Goal: Information Seeking & Learning: Check status

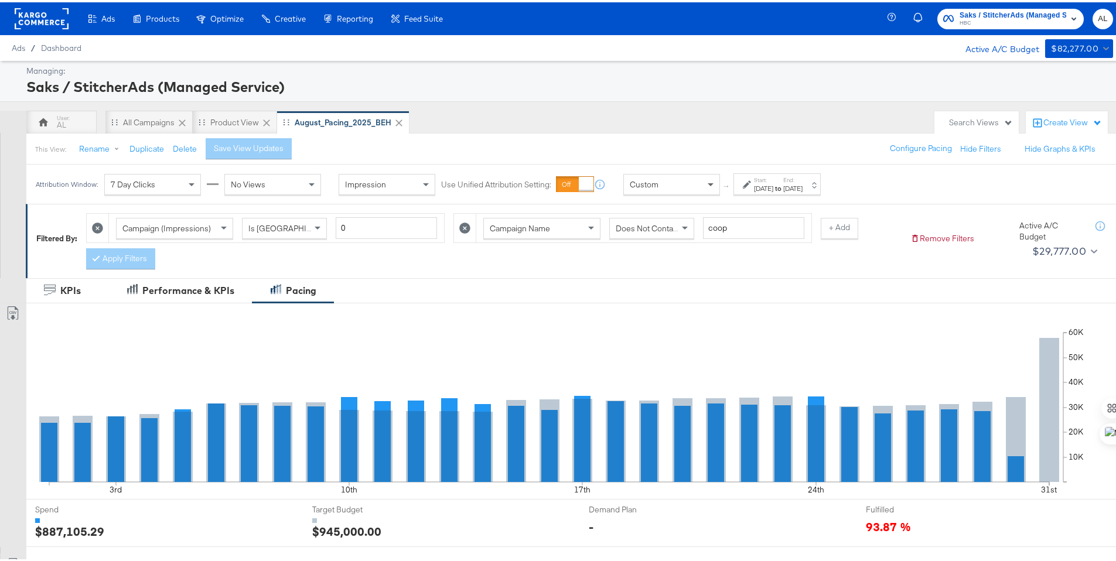
click at [716, 183] on span at bounding box center [712, 182] width 15 height 20
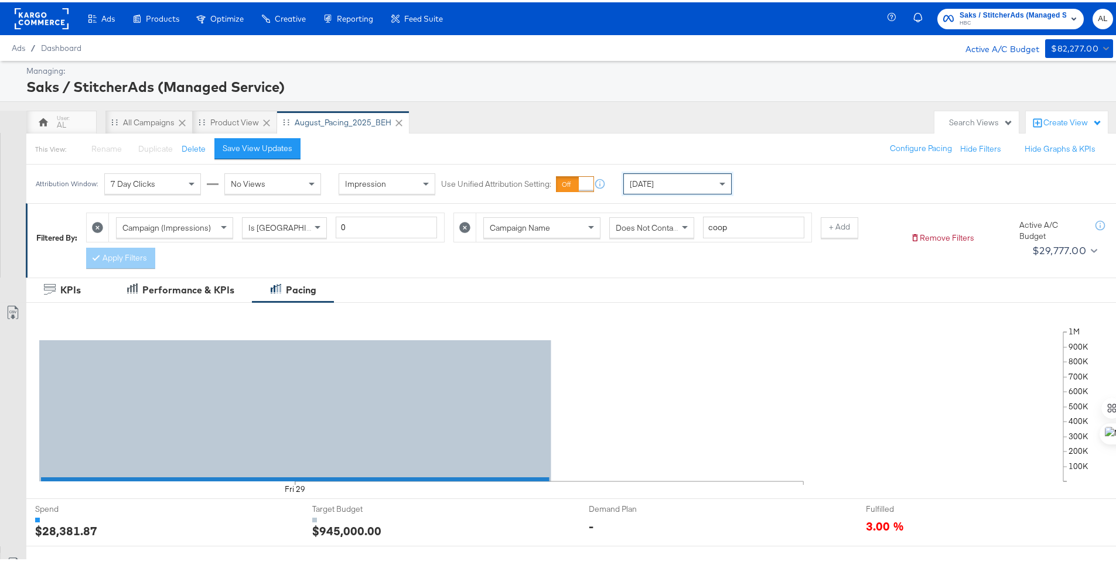
scroll to position [306, 0]
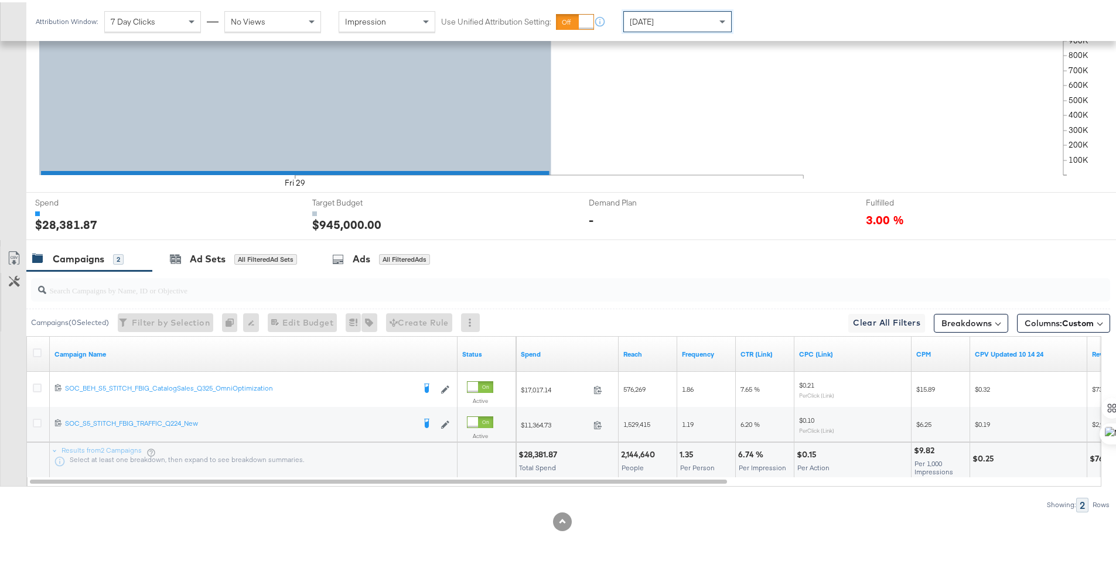
click at [545, 456] on div "$28,381.87" at bounding box center [539, 452] width 42 height 11
copy div "28,381.87"
click at [37, 351] on icon at bounding box center [37, 350] width 9 height 9
click at [0, 0] on input "checkbox" at bounding box center [0, 0] width 0 height 0
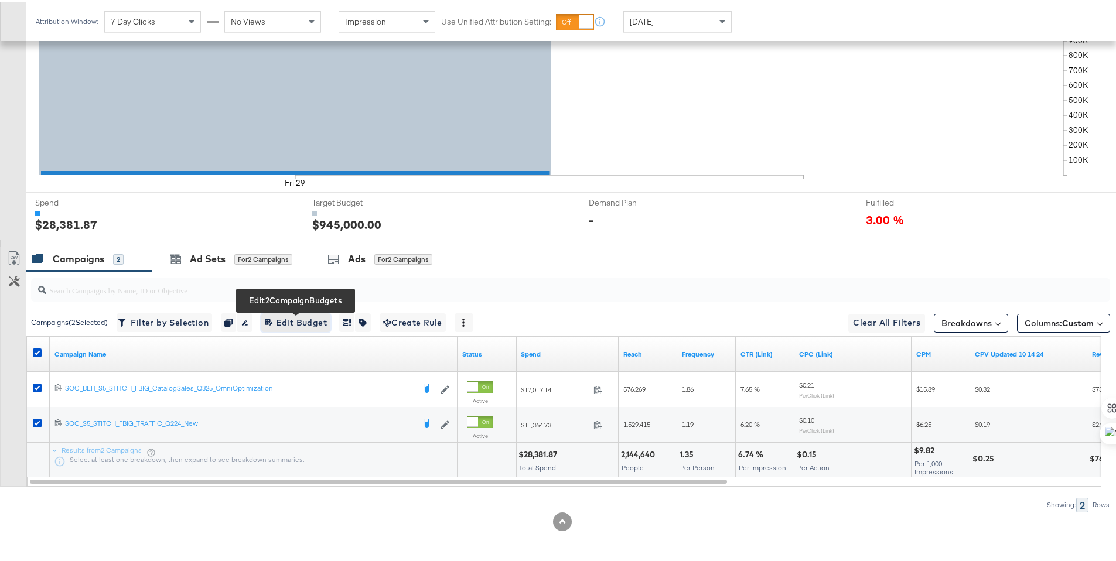
click at [283, 321] on span "Edit 2 Campaign Budgets Edit Budget" at bounding box center [296, 320] width 62 height 15
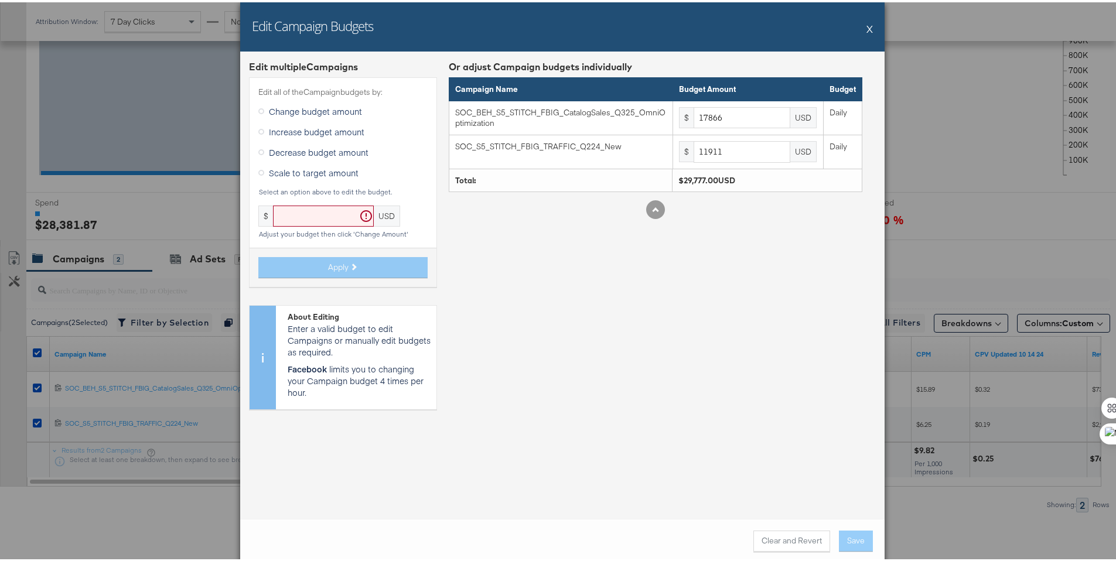
click at [866, 29] on button "X" at bounding box center [869, 26] width 6 height 23
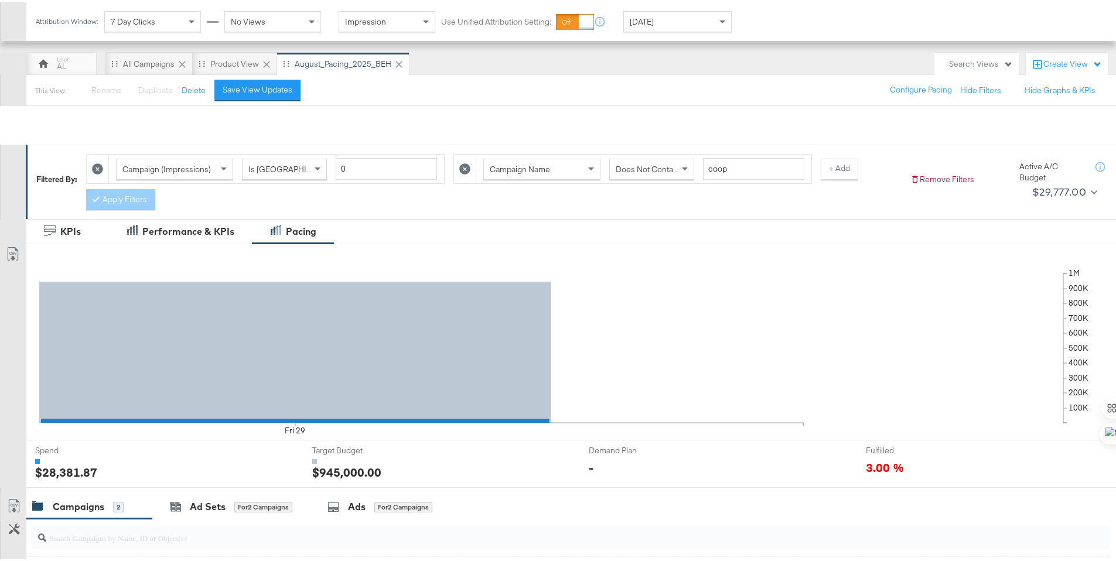
scroll to position [0, 0]
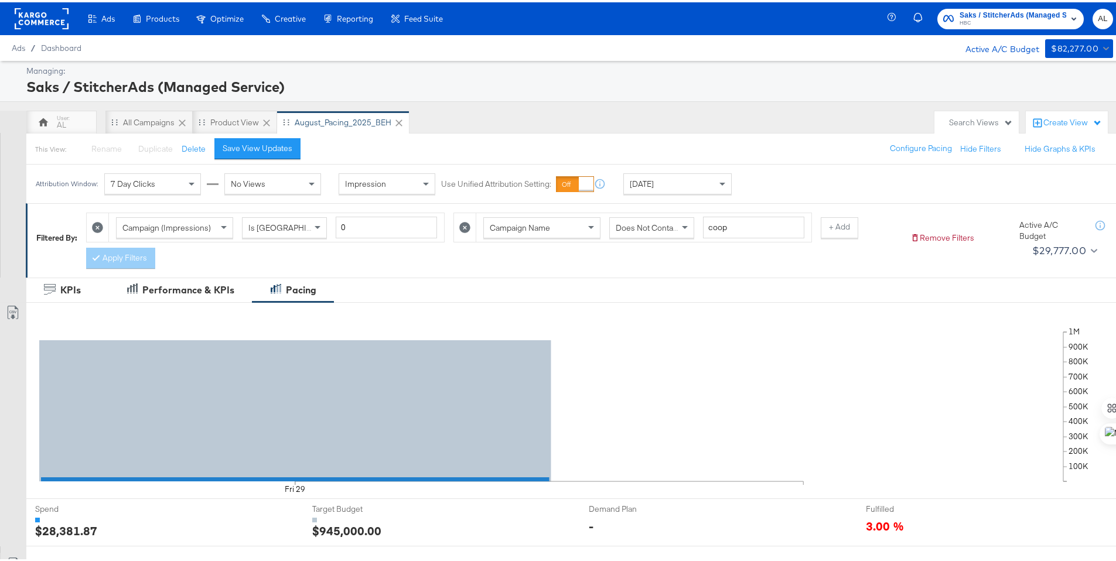
click at [67, 20] on rect at bounding box center [42, 16] width 54 height 21
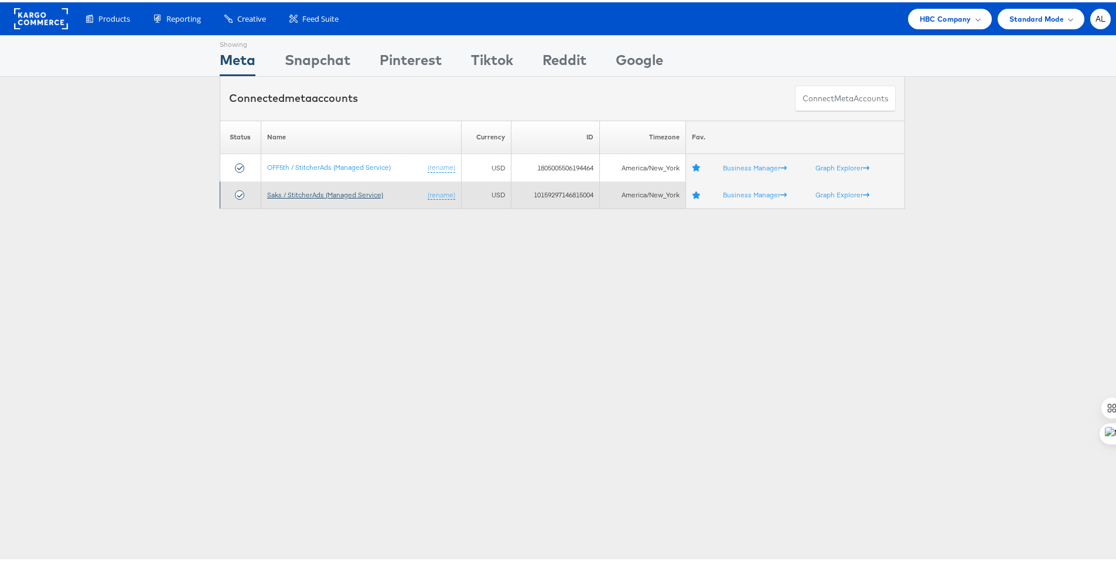
click at [306, 193] on link "Saks / StitcherAds (Managed Service)" at bounding box center [325, 192] width 116 height 9
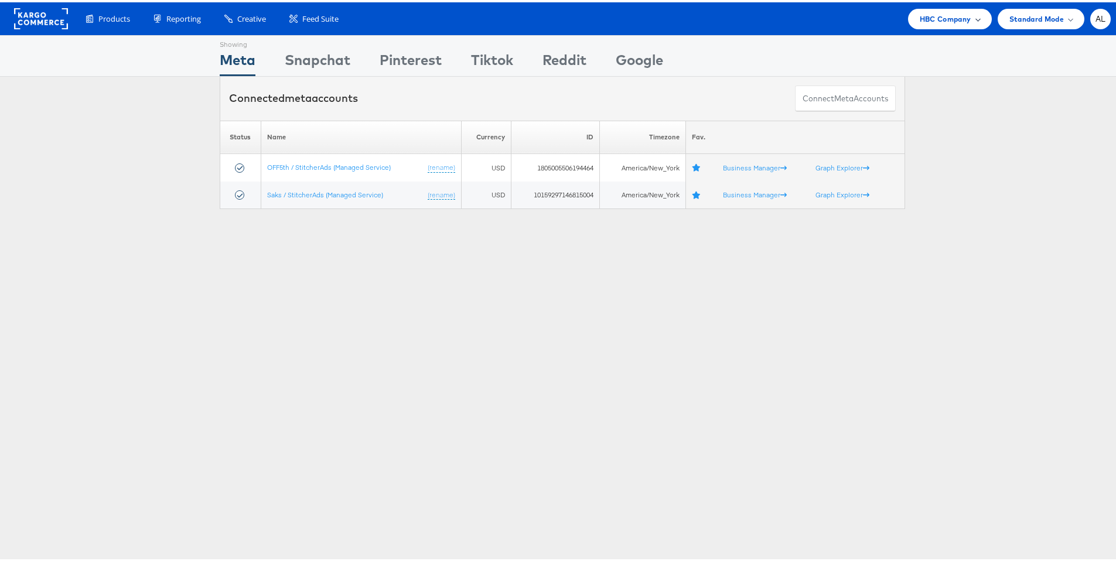
click at [969, 22] on div "HBC Company" at bounding box center [950, 16] width 84 height 20
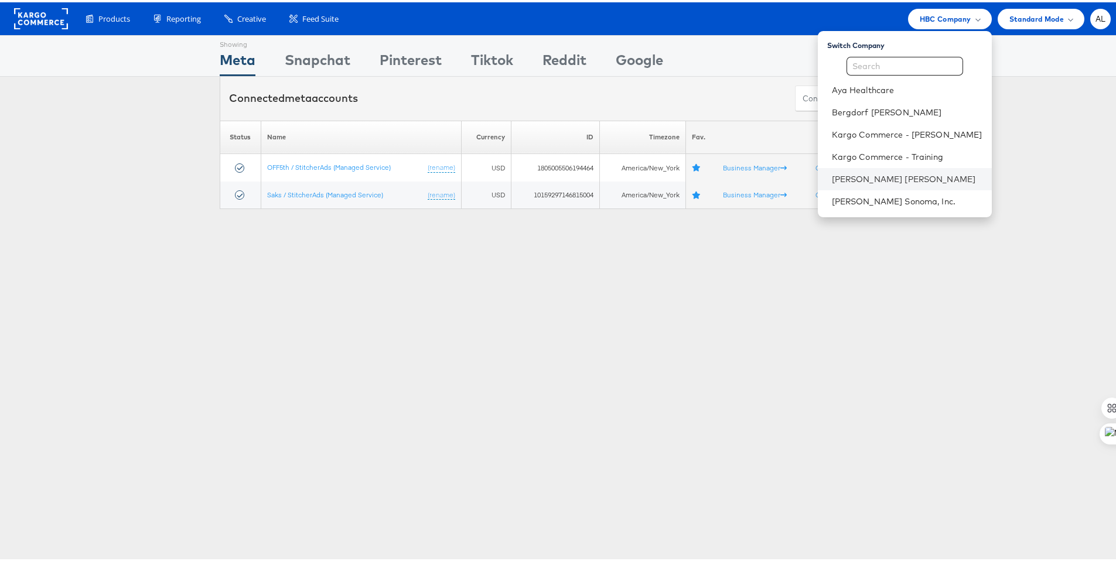
click at [868, 170] on li "[PERSON_NAME] [PERSON_NAME]" at bounding box center [905, 177] width 174 height 22
click at [835, 169] on li "[PERSON_NAME] [PERSON_NAME]" at bounding box center [905, 177] width 174 height 22
click at [833, 168] on li "[PERSON_NAME] [PERSON_NAME]" at bounding box center [905, 177] width 174 height 22
click at [836, 177] on link "[PERSON_NAME] [PERSON_NAME]" at bounding box center [907, 177] width 151 height 12
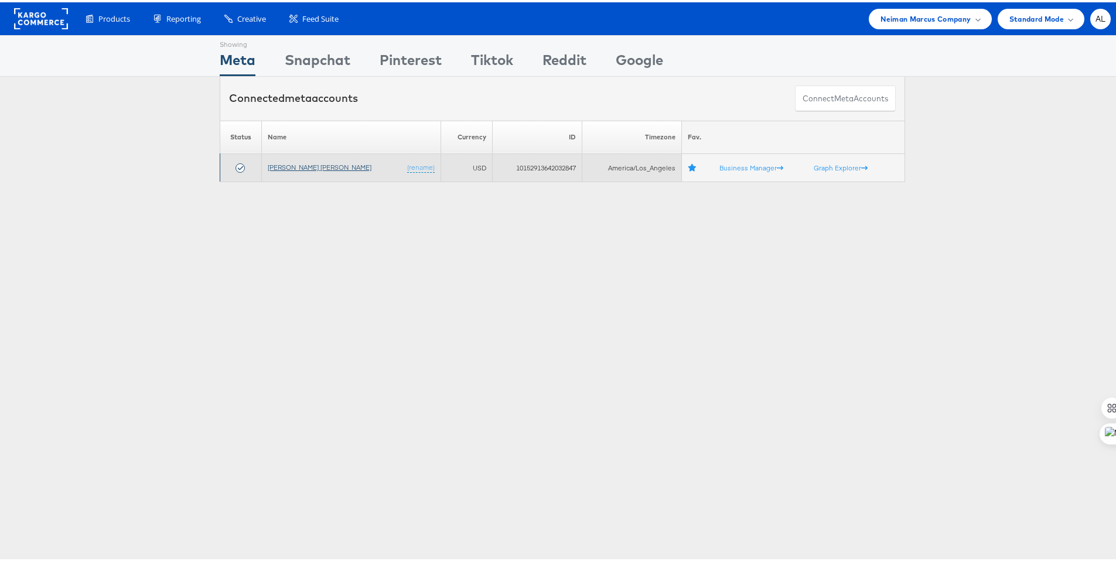
click at [285, 165] on link "[PERSON_NAME] [PERSON_NAME]" at bounding box center [320, 164] width 104 height 9
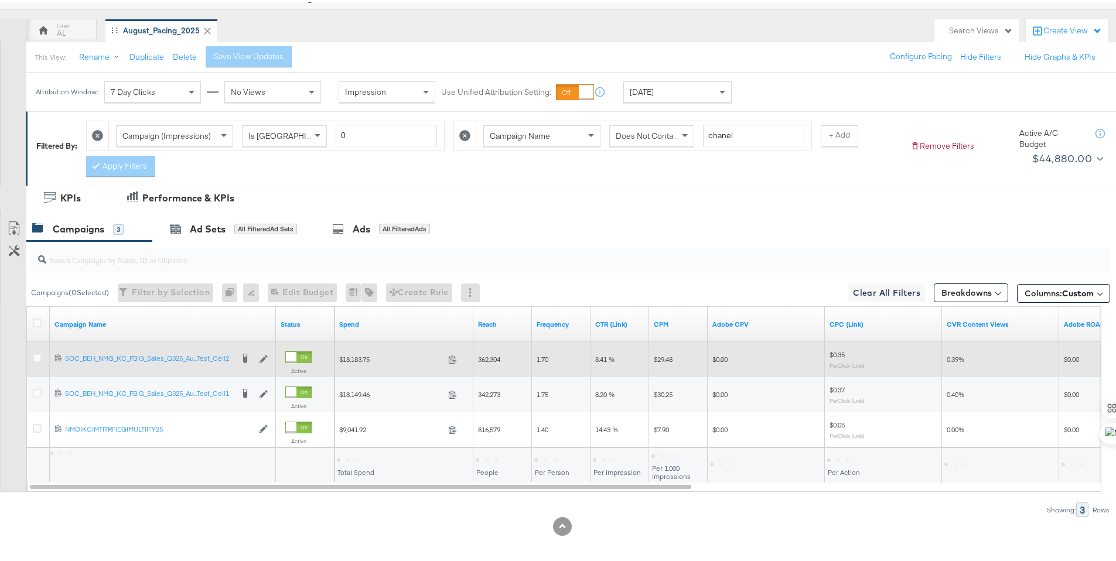
scroll to position [97, 0]
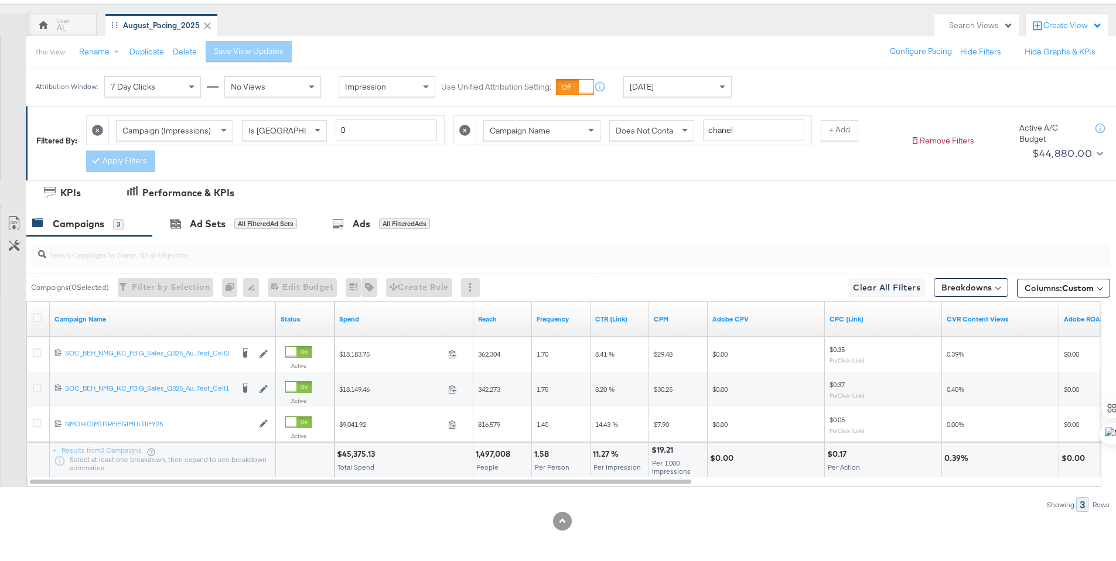
click at [364, 451] on div "$45,375.13" at bounding box center [358, 451] width 42 height 11
copy div "45,375.13"
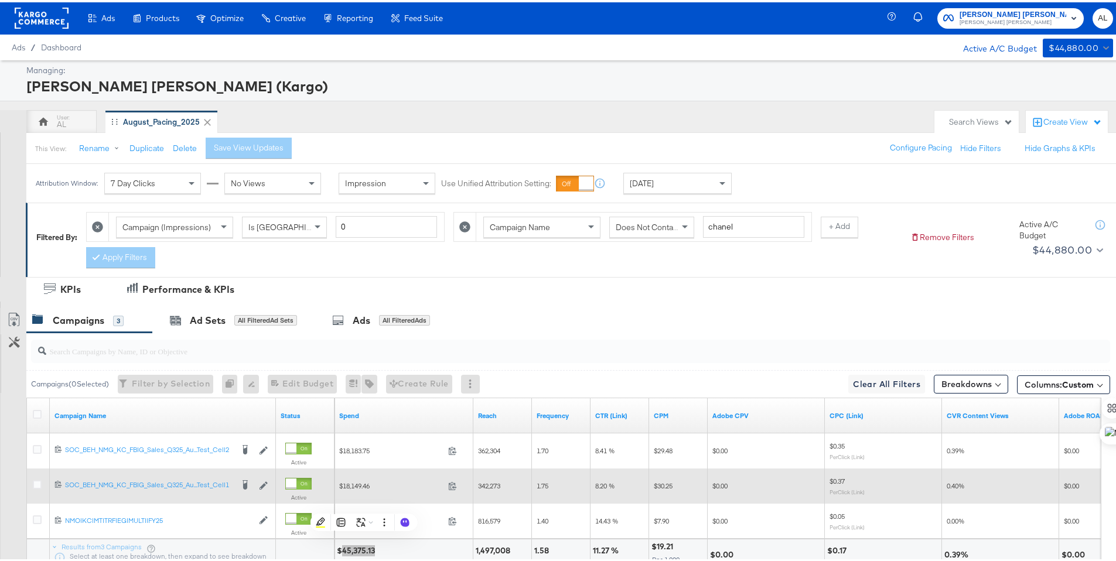
scroll to position [0, 0]
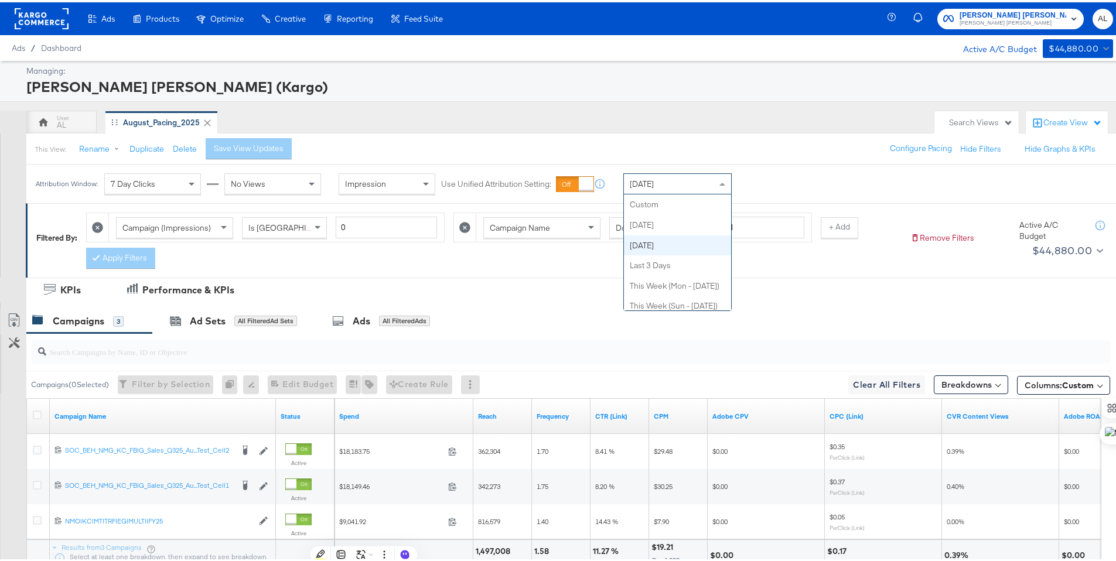
click at [683, 187] on div "[DATE]" at bounding box center [677, 182] width 107 height 20
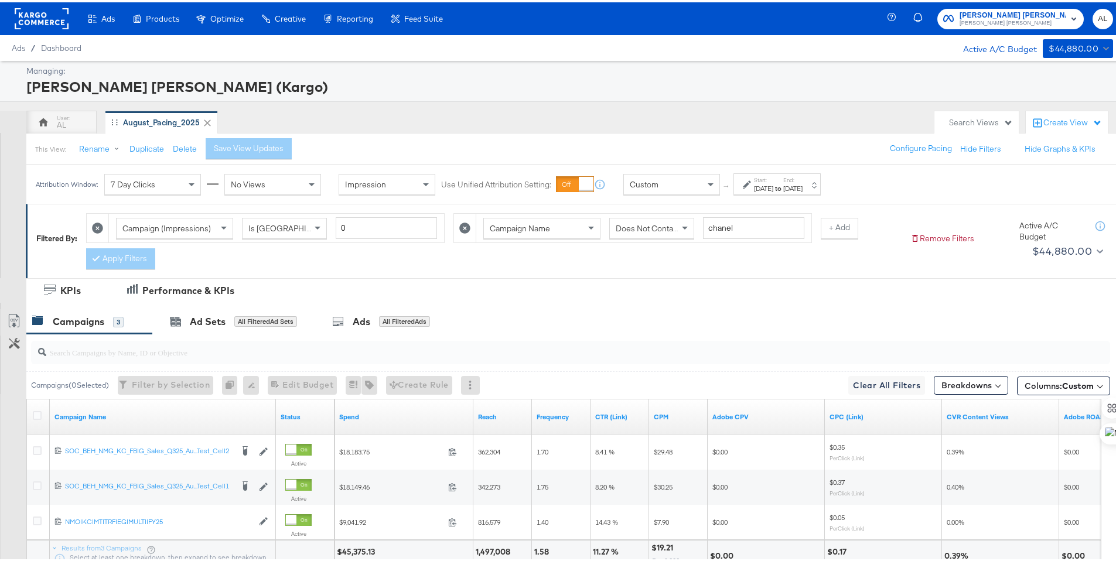
click at [773, 189] on div "[DATE]" at bounding box center [763, 186] width 19 height 9
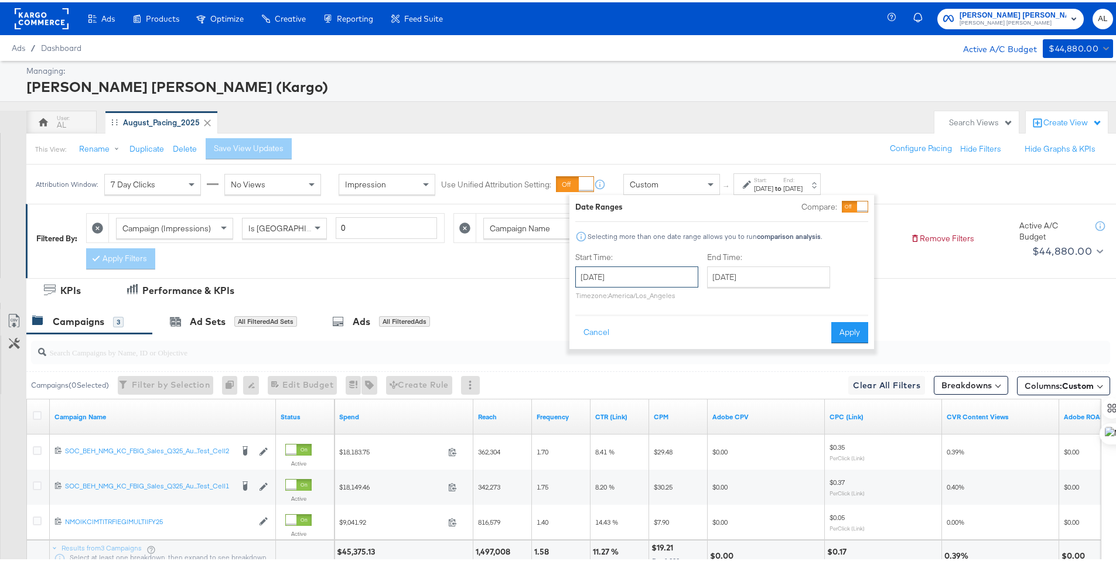
click at [686, 277] on input "[DATE]" at bounding box center [636, 274] width 123 height 21
click at [682, 399] on td "29" at bounding box center [688, 399] width 20 height 16
type input "[DATE]"
click at [743, 281] on input "[DATE]" at bounding box center [768, 274] width 123 height 21
click at [820, 396] on td "29" at bounding box center [820, 399] width 20 height 16
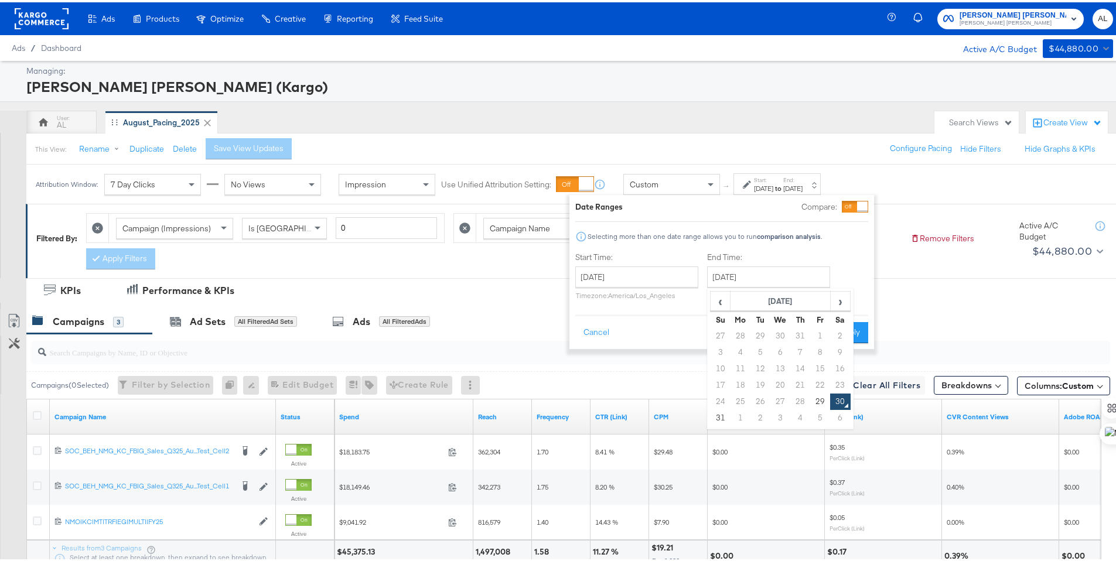
type input "[DATE]"
click at [852, 332] on button "Apply" at bounding box center [849, 330] width 37 height 21
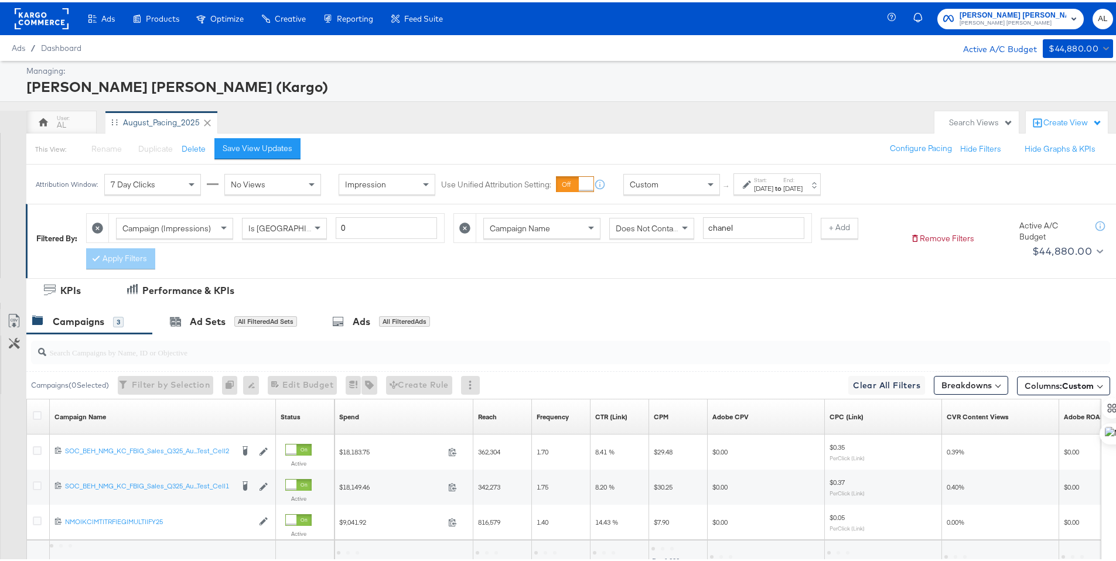
click at [762, 188] on div "[DATE]" at bounding box center [763, 186] width 19 height 9
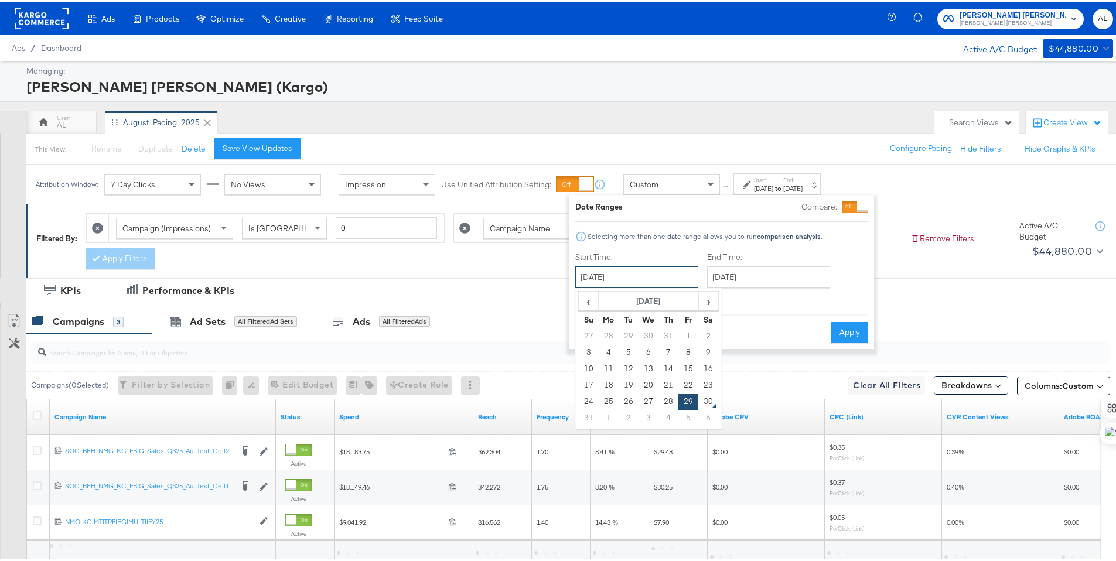
click at [693, 276] on input "[DATE]" at bounding box center [636, 274] width 123 height 21
click at [666, 394] on td "28" at bounding box center [668, 399] width 20 height 16
type input "[DATE]"
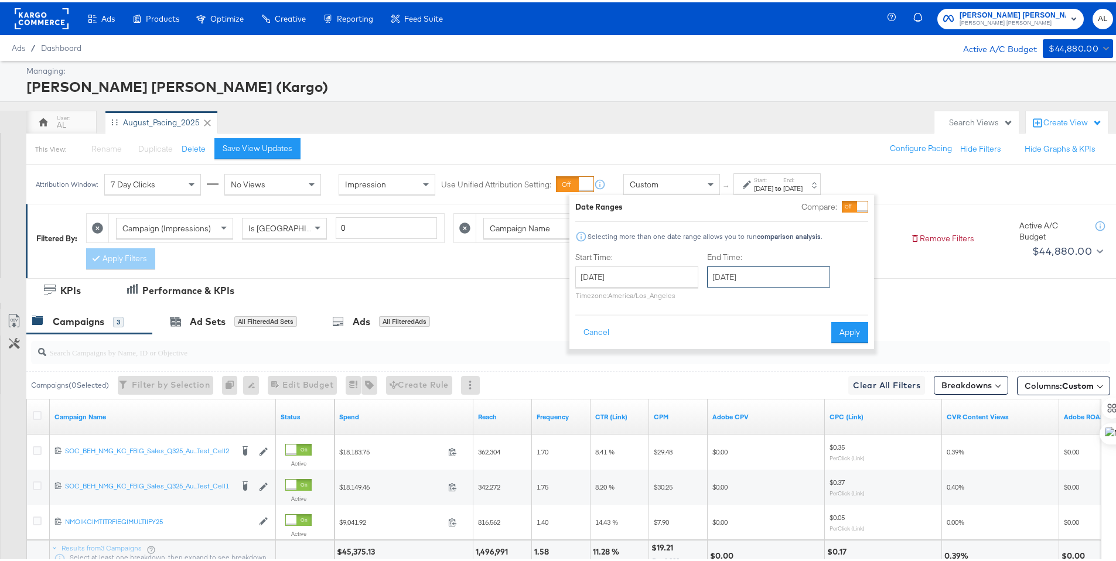
click at [753, 272] on input "[DATE]" at bounding box center [768, 274] width 123 height 21
click at [798, 392] on td "28" at bounding box center [800, 399] width 20 height 16
type input "[DATE]"
click at [833, 338] on button "Apply" at bounding box center [849, 330] width 37 height 21
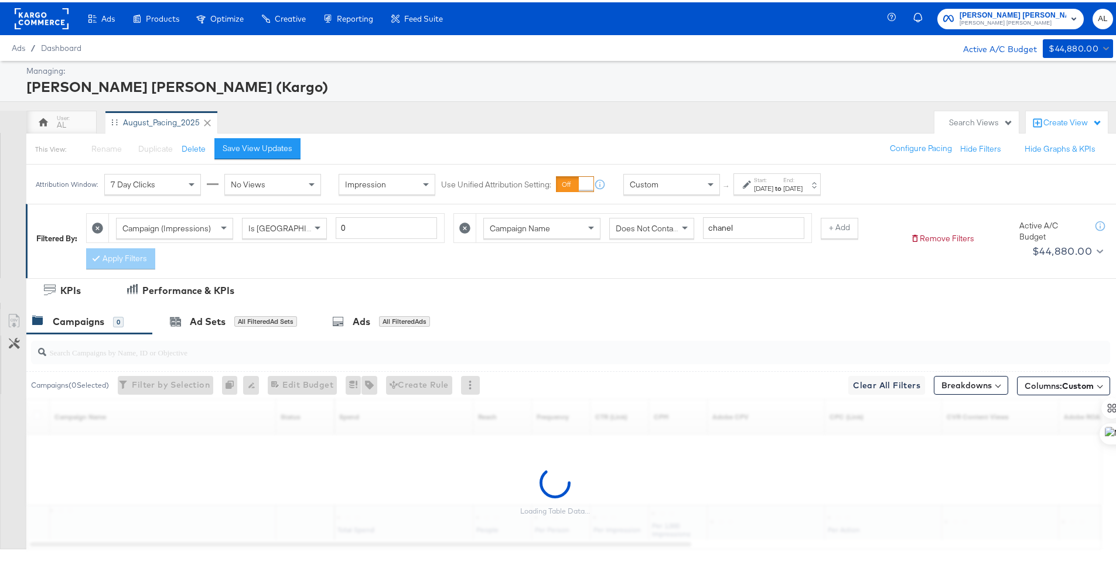
scroll to position [63, 0]
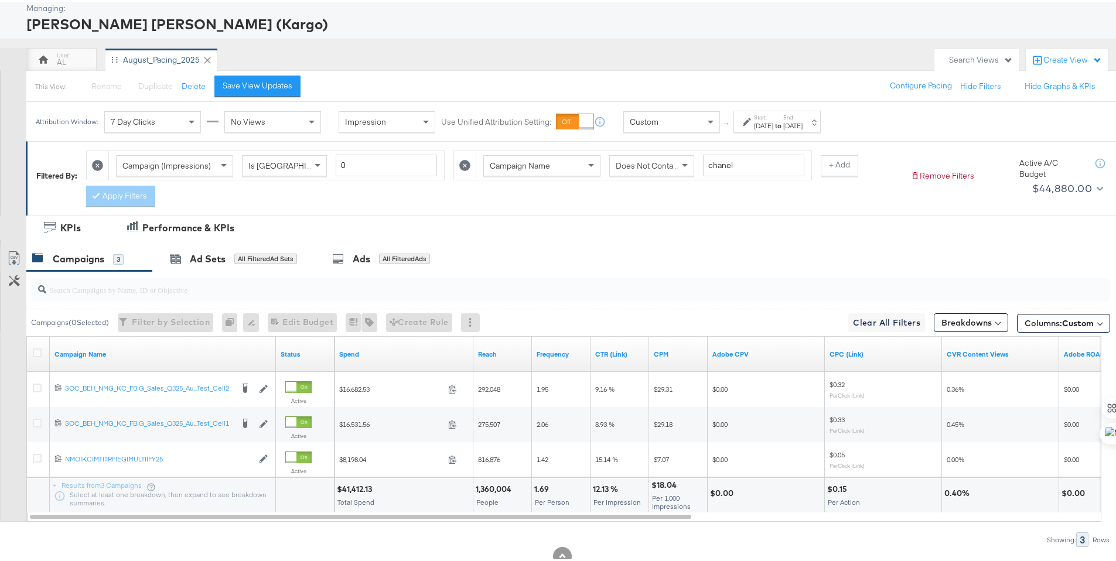
click at [351, 487] on div "$41,412.13" at bounding box center [356, 486] width 39 height 11
copy div "41,412.13"
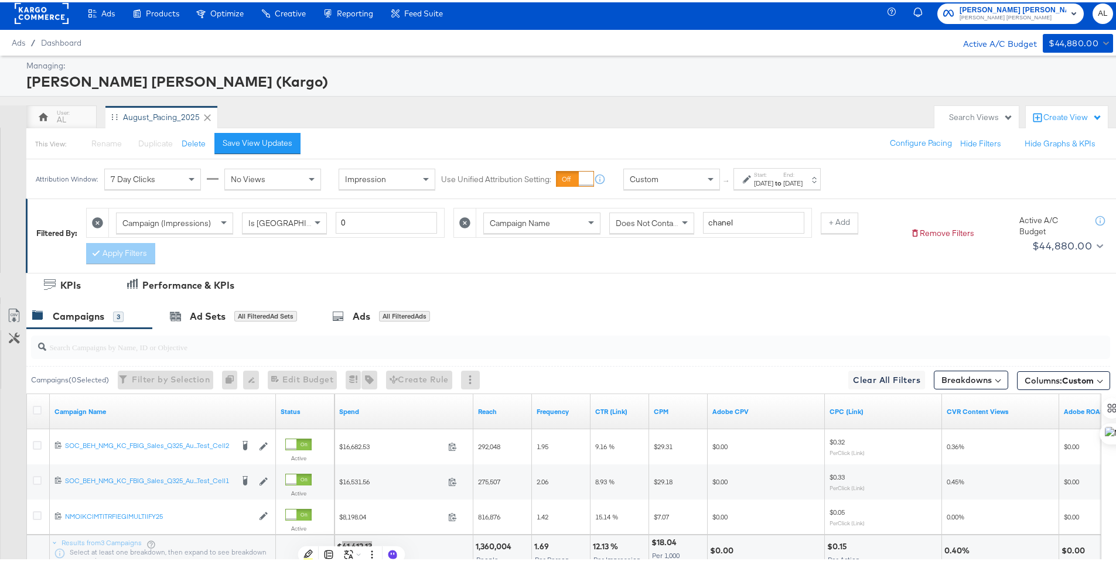
scroll to position [0, 0]
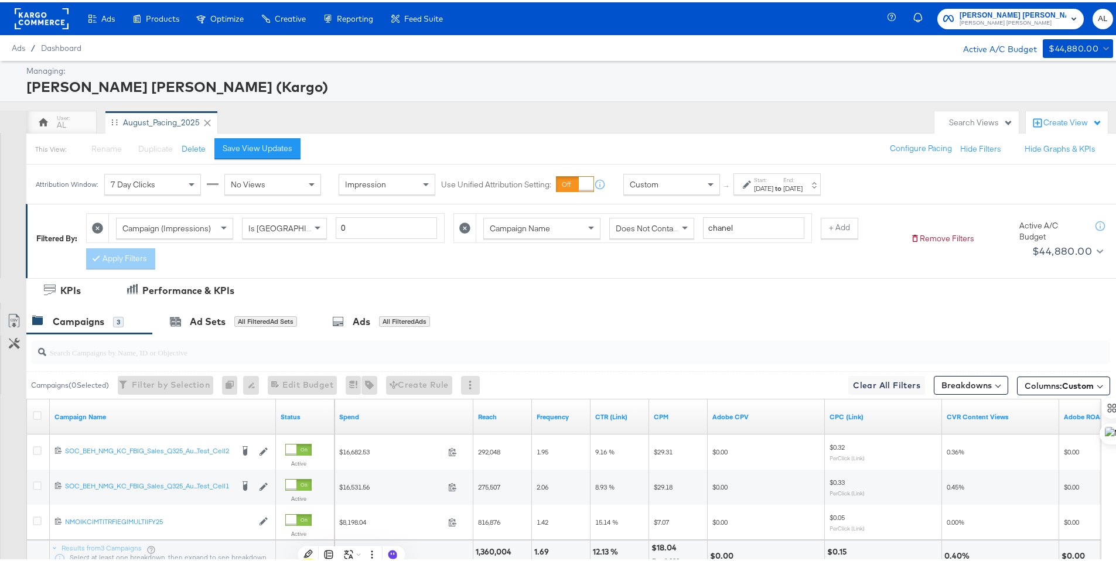
click at [31, 22] on rect at bounding box center [42, 16] width 54 height 21
click at [35, 19] on rect at bounding box center [42, 16] width 54 height 21
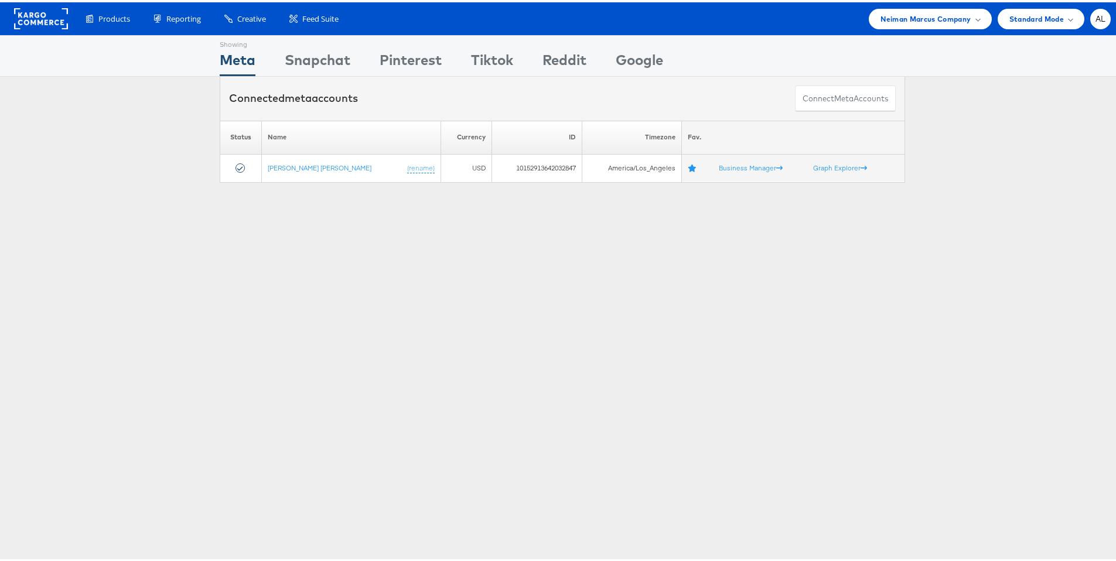
click at [914, 28] on div "Products Product Catalogs Enhance Your Product Catalog, Map Them to Publishers,…" at bounding box center [562, 16] width 1124 height 33
click at [921, 17] on span "Neiman Marcus Company" at bounding box center [925, 17] width 90 height 12
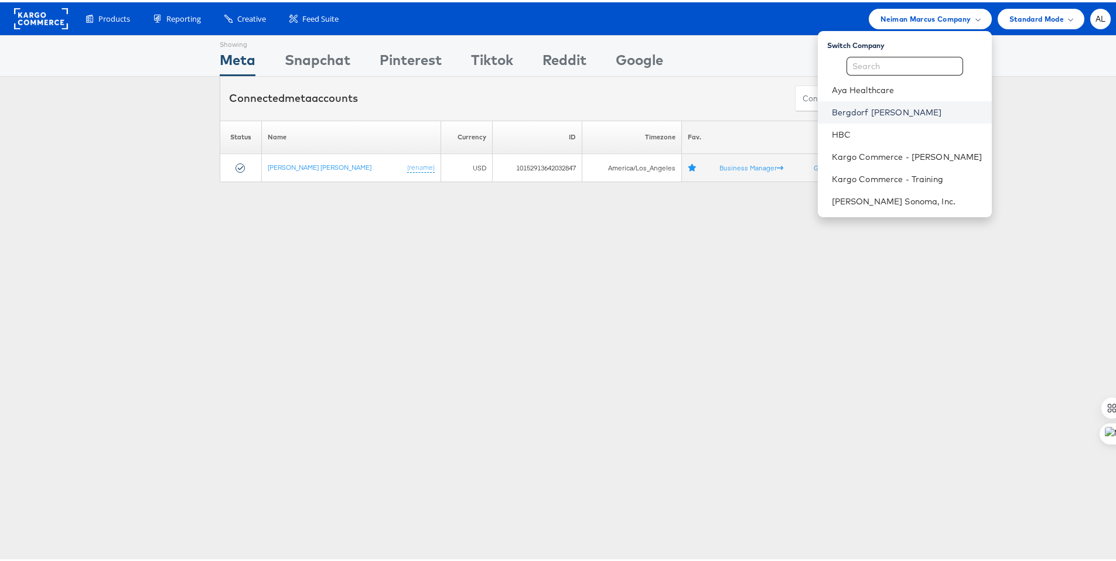
click at [876, 104] on link "Bergdorf [PERSON_NAME]" at bounding box center [907, 110] width 151 height 12
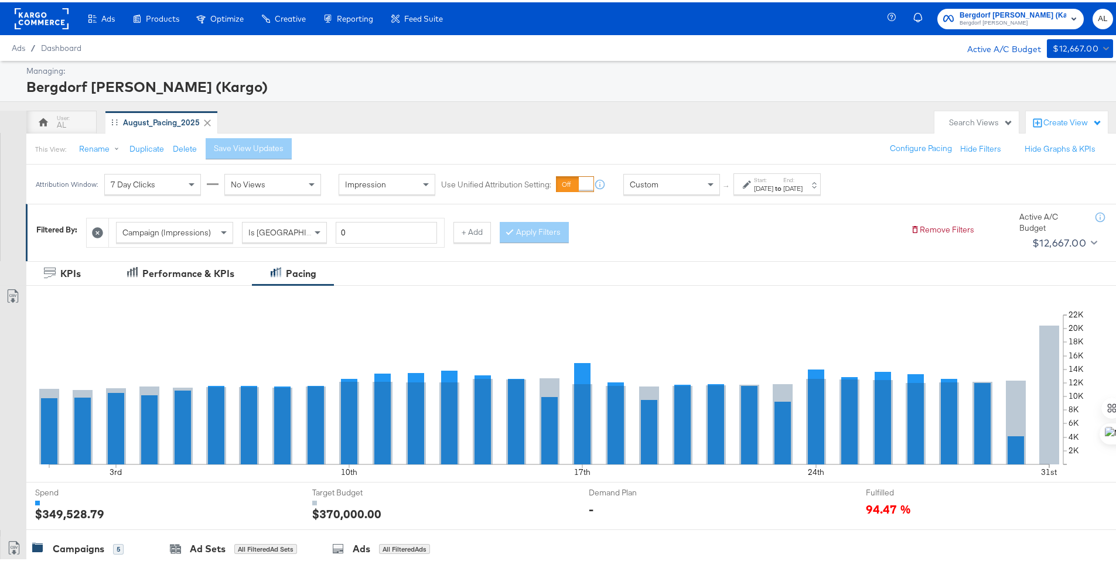
click at [761, 179] on label "Start:" at bounding box center [763, 178] width 19 height 8
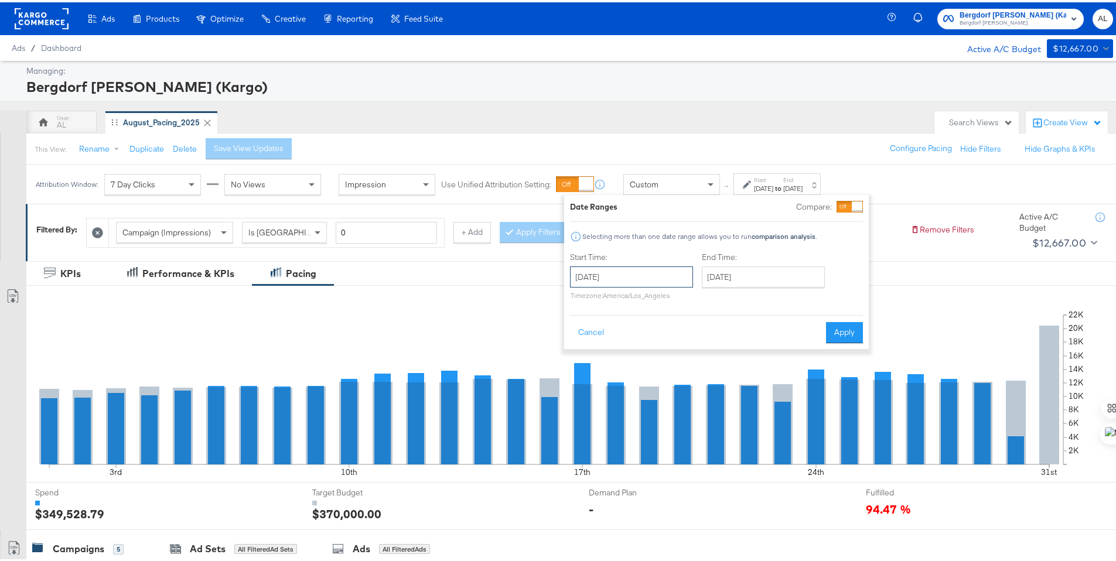
click at [645, 266] on input "August 1st 2025" at bounding box center [631, 274] width 123 height 21
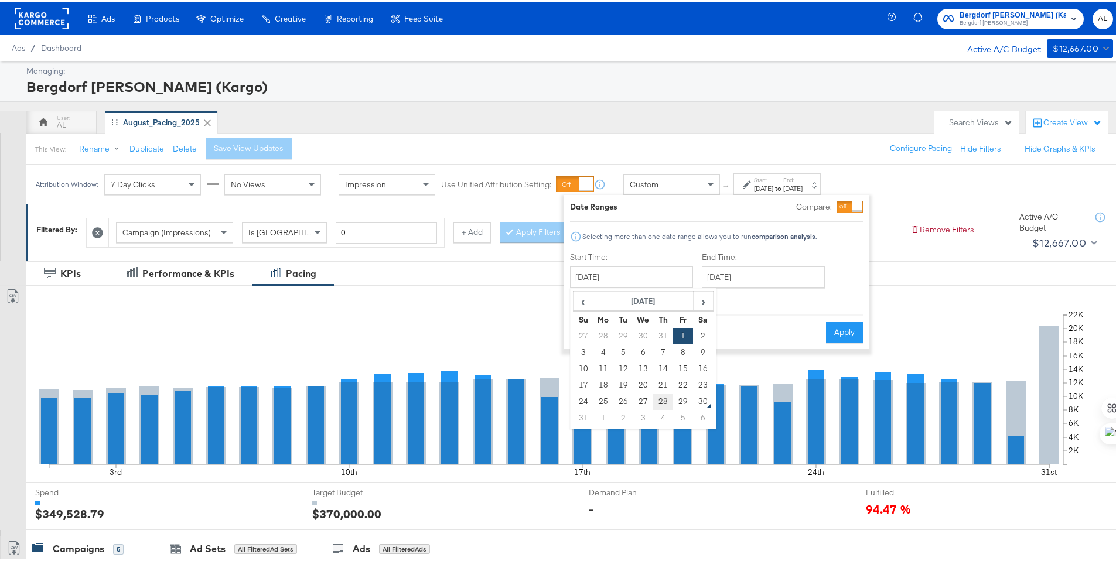
click at [664, 402] on td "28" at bounding box center [663, 399] width 20 height 16
type input "[DATE]"
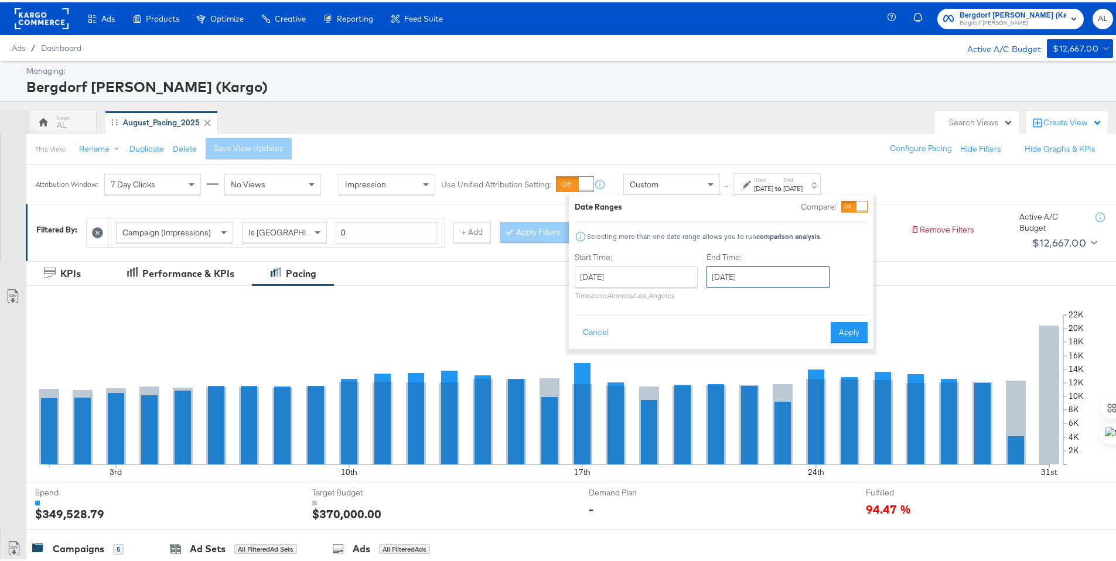
click at [729, 281] on input "August 31st 2025" at bounding box center [767, 274] width 123 height 21
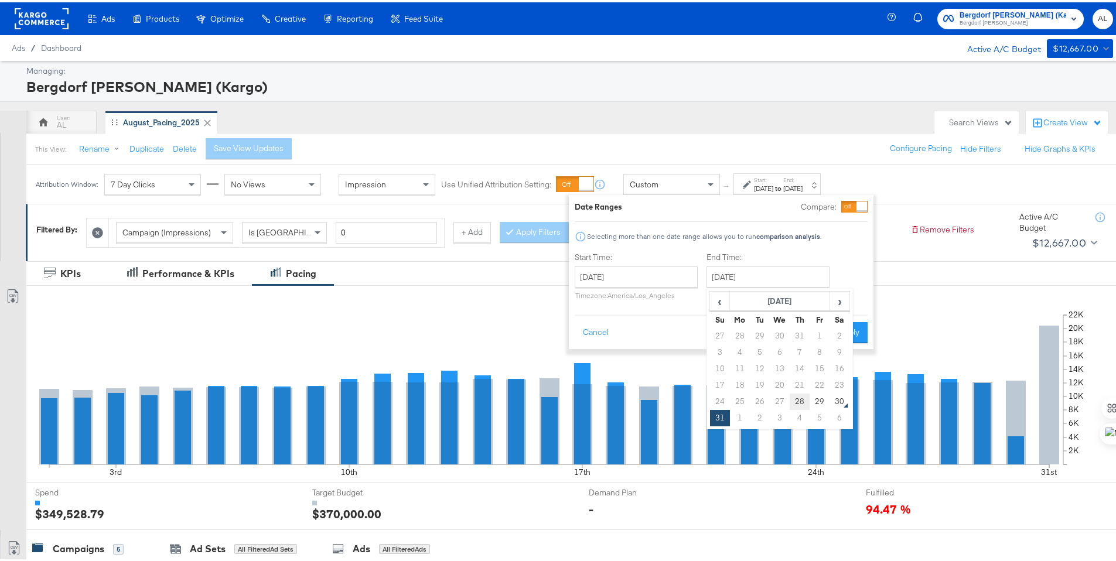
click at [801, 401] on td "28" at bounding box center [799, 399] width 20 height 16
type input "[DATE]"
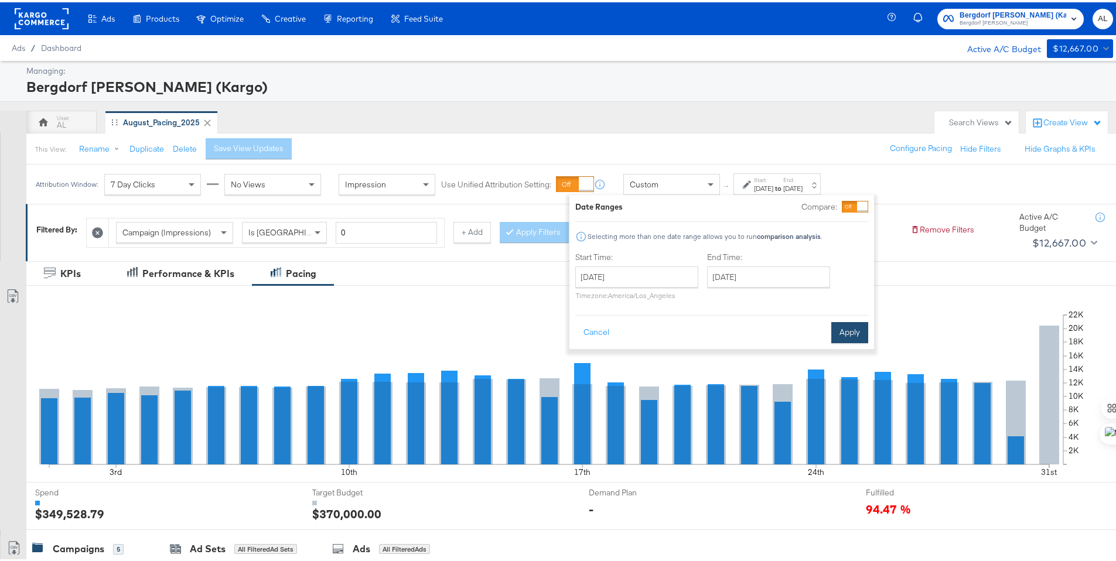
click at [833, 337] on button "Apply" at bounding box center [849, 330] width 37 height 21
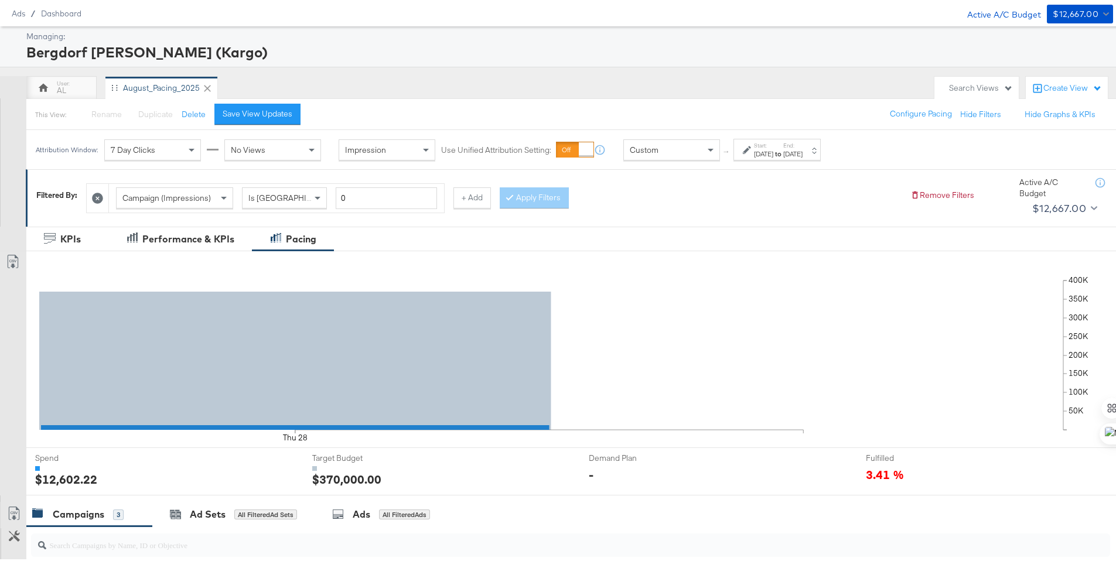
scroll to position [325, 0]
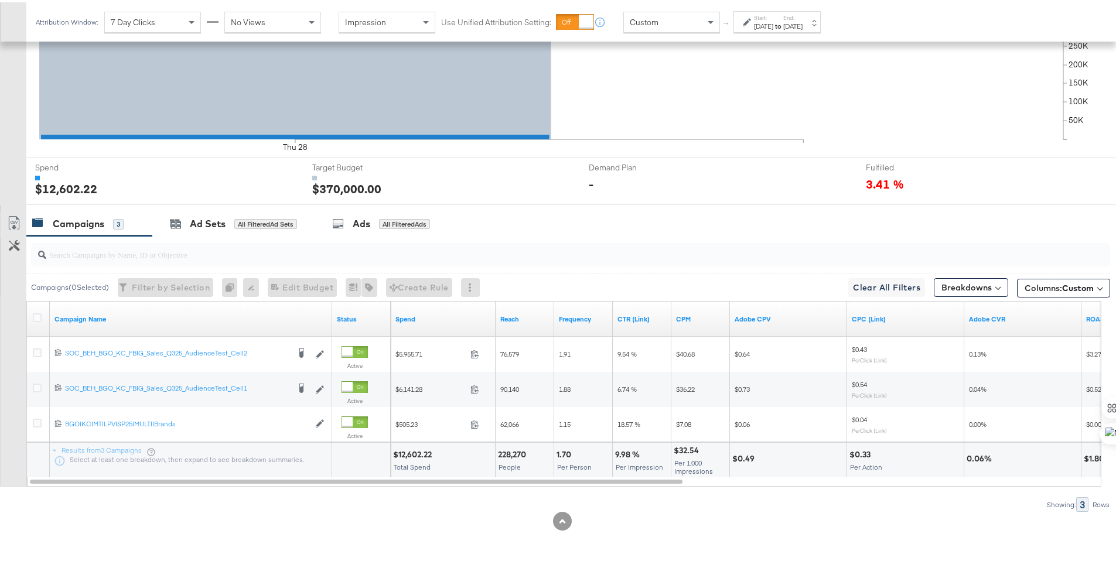
click at [406, 451] on div "$12,602.22" at bounding box center [414, 452] width 42 height 11
copy div "12,602.22"
click at [705, 4] on div "Attribution Window: 7 Day Clicks No Views Impression Use Unified Attribution Se…" at bounding box center [430, 19] width 809 height 39
click at [699, 14] on div "Custom" at bounding box center [671, 20] width 95 height 20
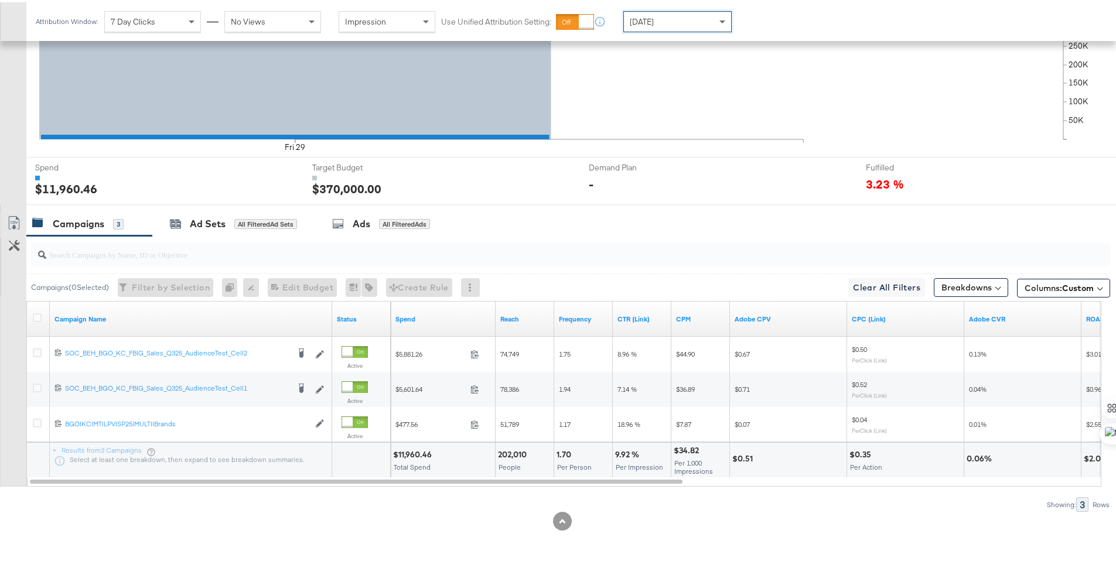
click at [412, 453] on div "$11,960.46" at bounding box center [414, 452] width 42 height 11
copy div "11,960.46"
